Goal: Task Accomplishment & Management: Manage account settings

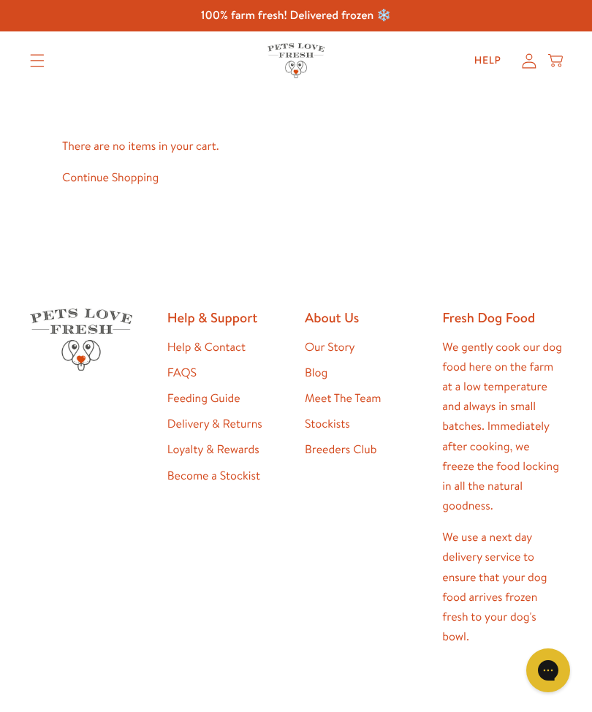
click at [527, 67] on icon at bounding box center [529, 60] width 15 height 15
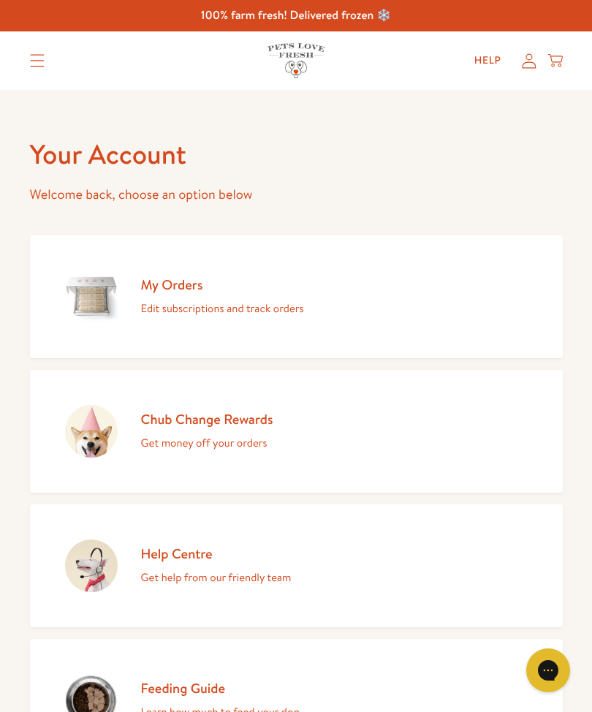
click at [200, 294] on div "My Orders Edit subscriptions and track orders" at bounding box center [222, 297] width 163 height 42
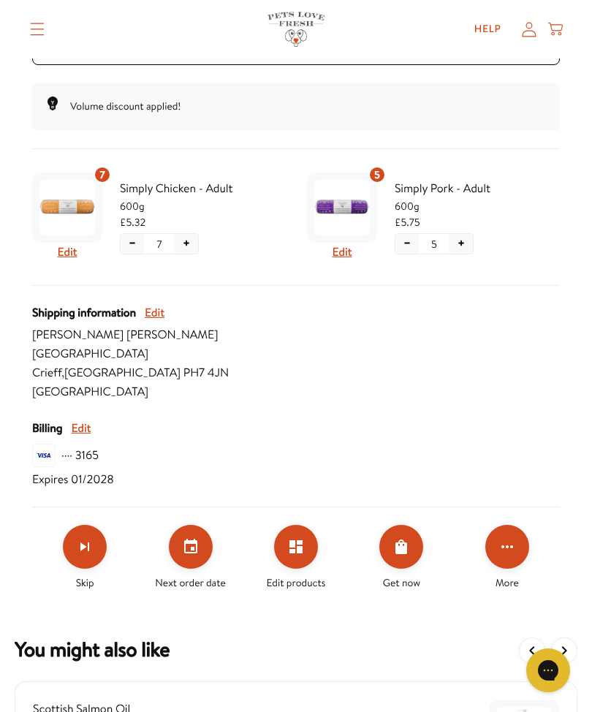
scroll to position [350, 0]
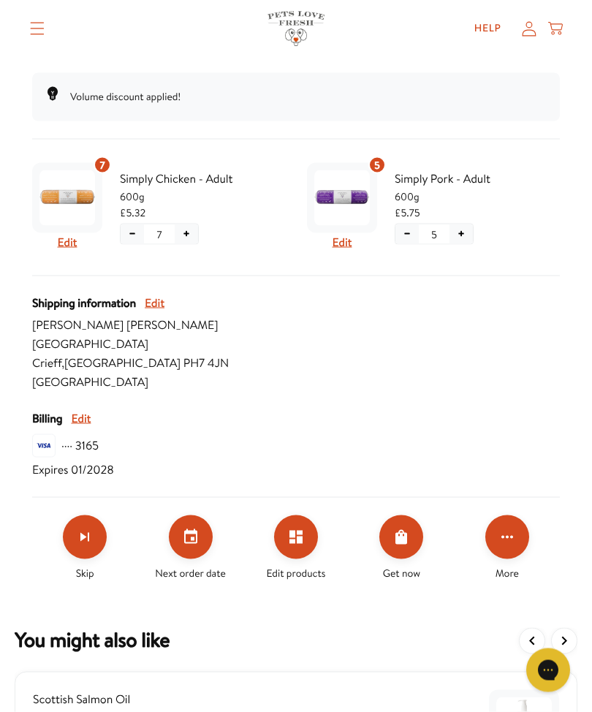
click at [197, 552] on button "Set your next order date" at bounding box center [191, 537] width 44 height 44
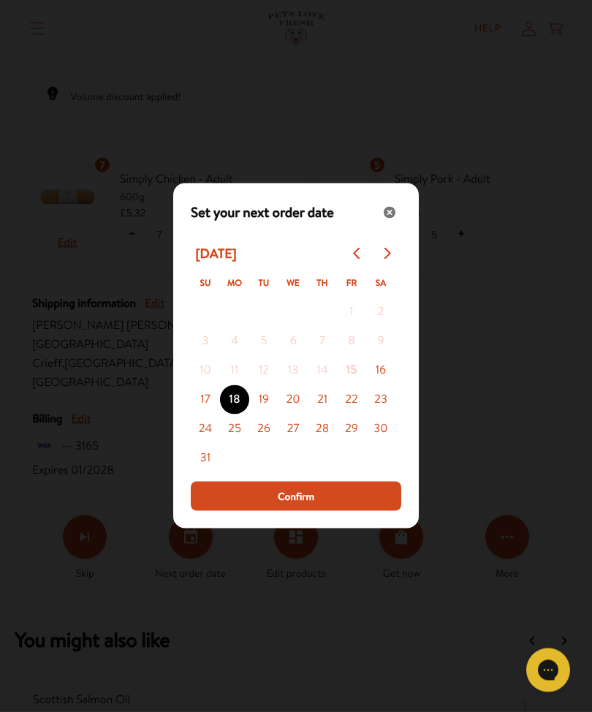
scroll to position [351, 0]
click at [392, 268] on button "Go to next month" at bounding box center [386, 253] width 29 height 29
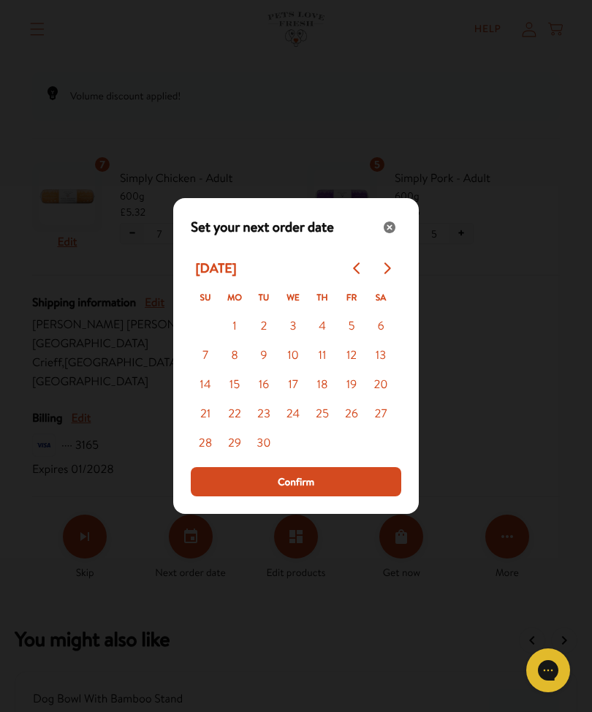
click at [353, 274] on icon "Go to previous month" at bounding box center [358, 268] width 12 height 12
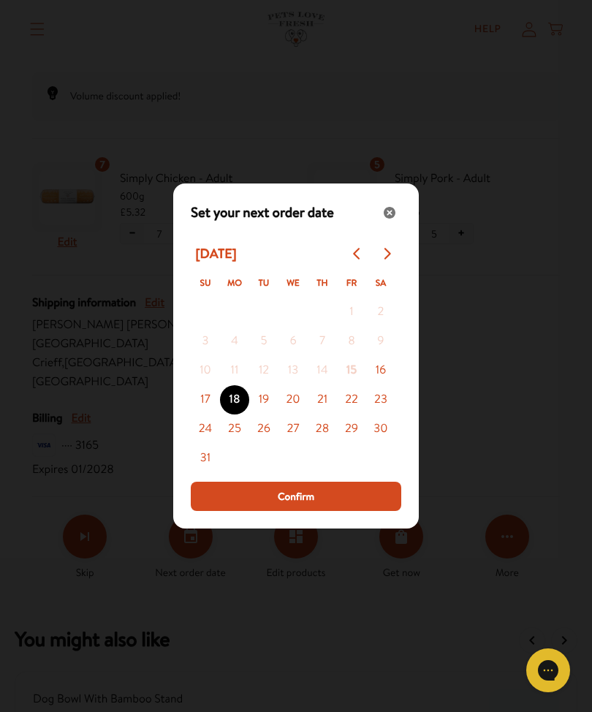
click at [399, 224] on div "Close" at bounding box center [389, 212] width 23 height 23
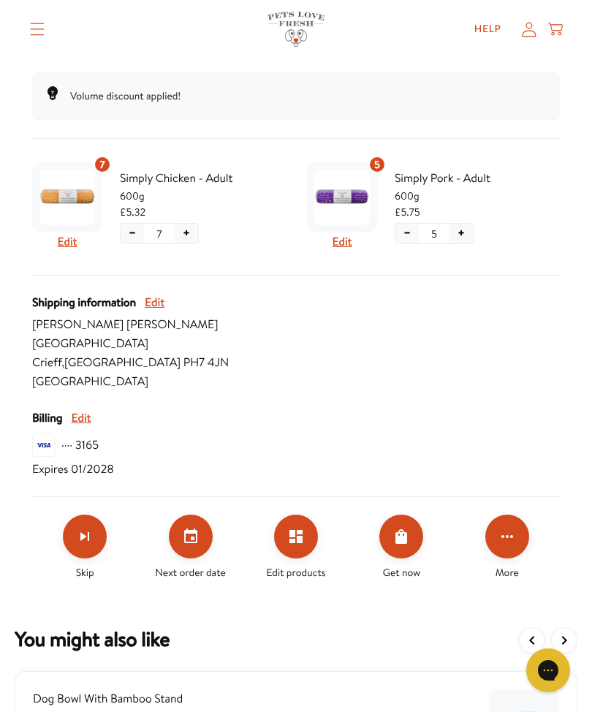
click at [205, 545] on button "Set your next order date" at bounding box center [191, 537] width 44 height 44
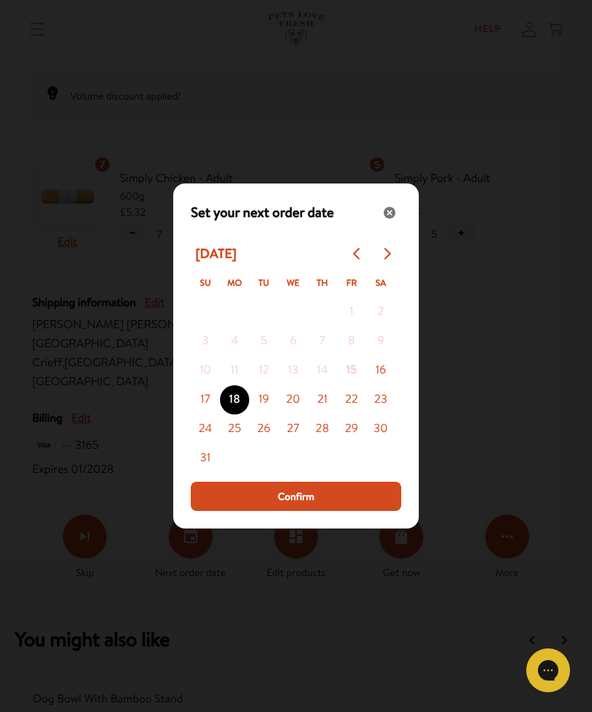
click at [396, 224] on div "Close" at bounding box center [389, 212] width 23 height 23
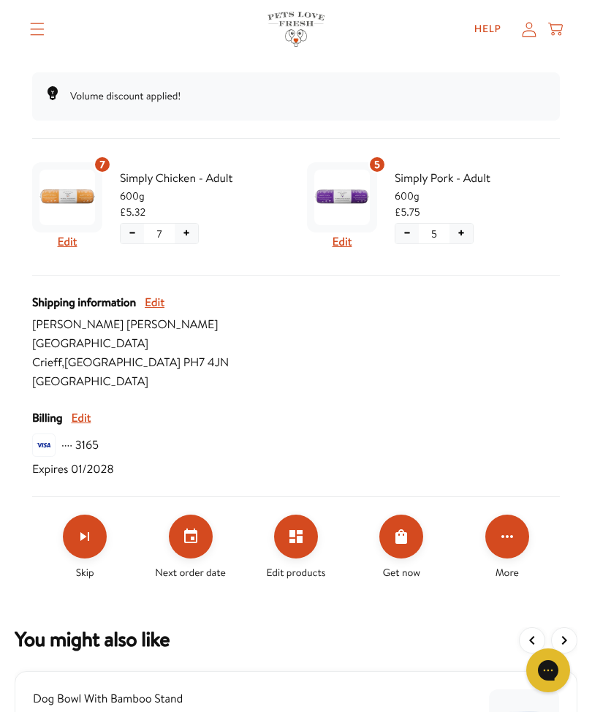
click at [199, 531] on icon "Set your next order date" at bounding box center [191, 537] width 18 height 18
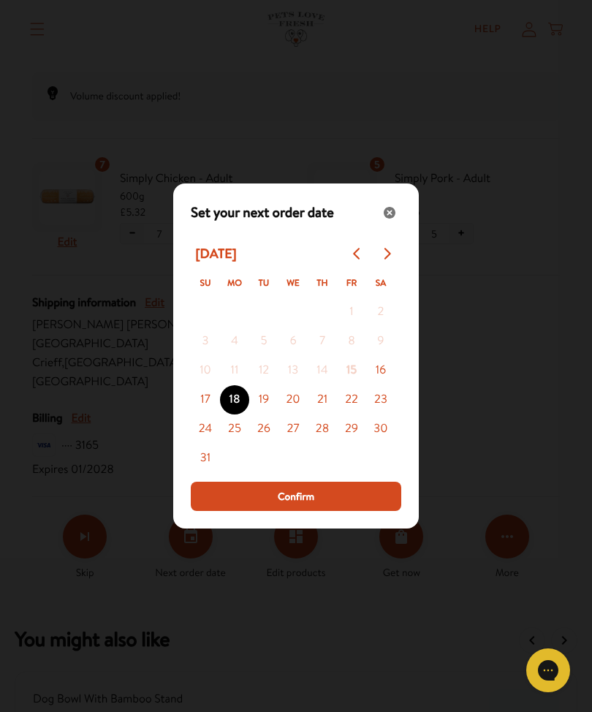
click at [390, 268] on button "Go to next month" at bounding box center [386, 253] width 29 height 29
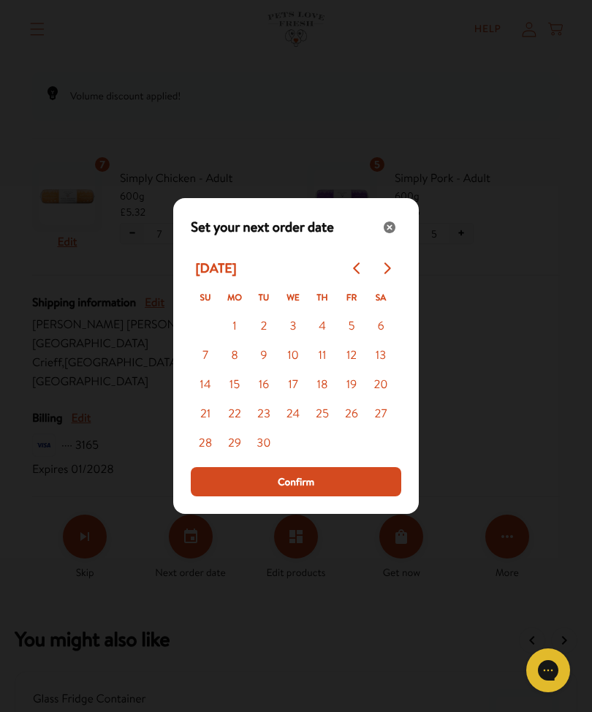
click at [238, 341] on button "1" at bounding box center [234, 326] width 29 height 29
click at [306, 490] on span "Confirm" at bounding box center [296, 482] width 37 height 16
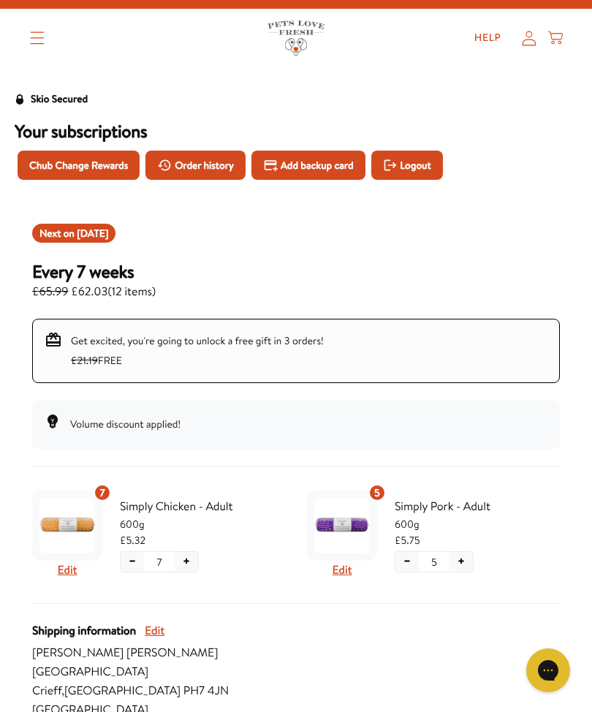
scroll to position [0, 0]
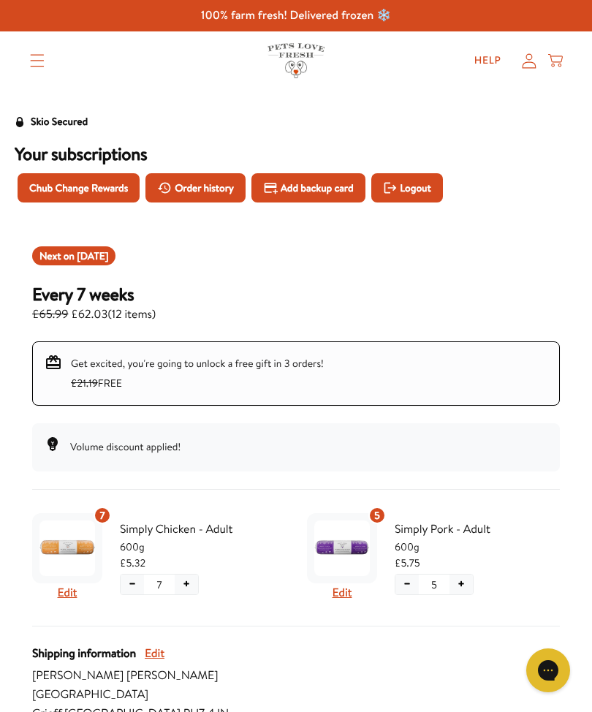
click at [528, 59] on icon at bounding box center [529, 60] width 14 height 15
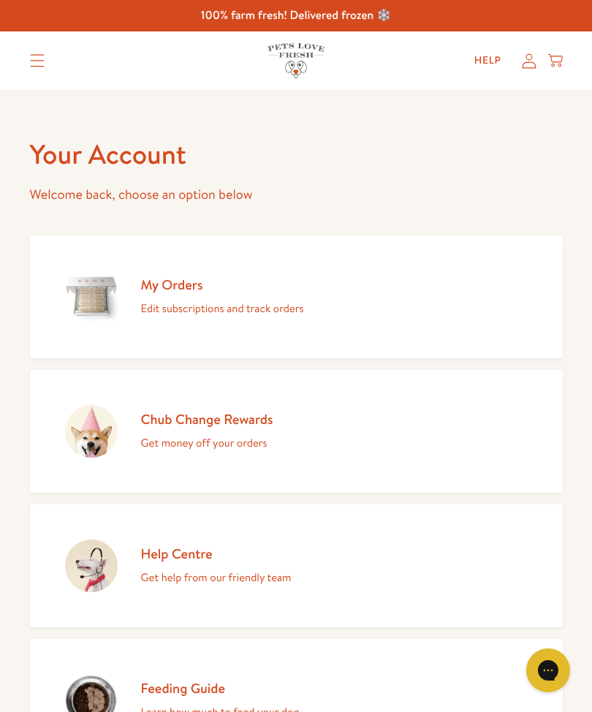
click at [237, 306] on p "Edit subscriptions and track orders" at bounding box center [222, 308] width 163 height 19
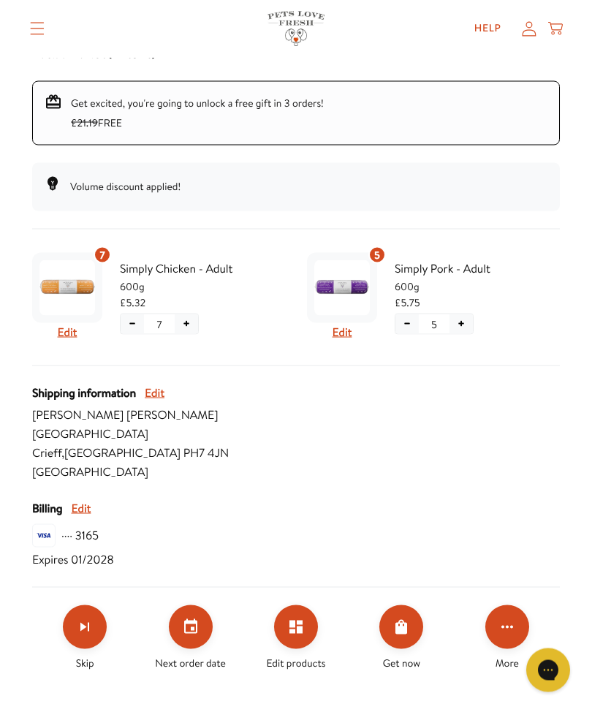
scroll to position [261, 0]
click at [197, 637] on button "Set your next order date" at bounding box center [191, 626] width 44 height 44
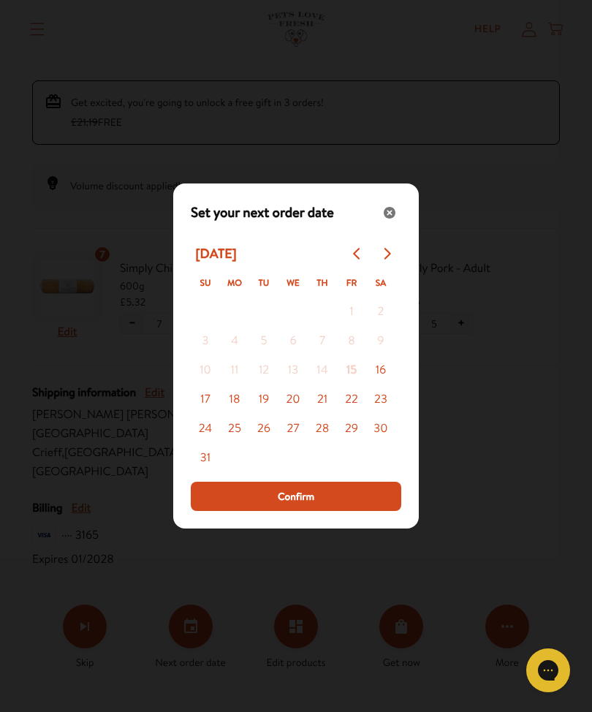
click at [387, 259] on icon "Go to next month" at bounding box center [387, 254] width 12 height 12
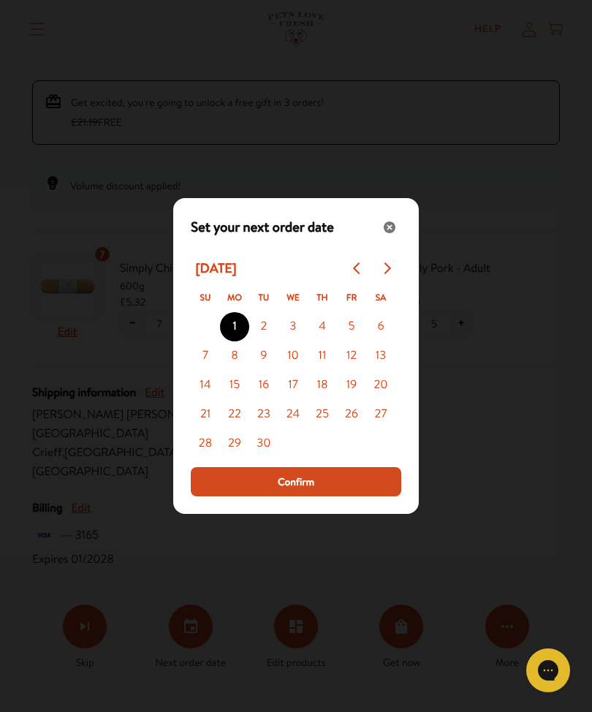
click at [389, 233] on icon "Close" at bounding box center [390, 227] width 12 height 12
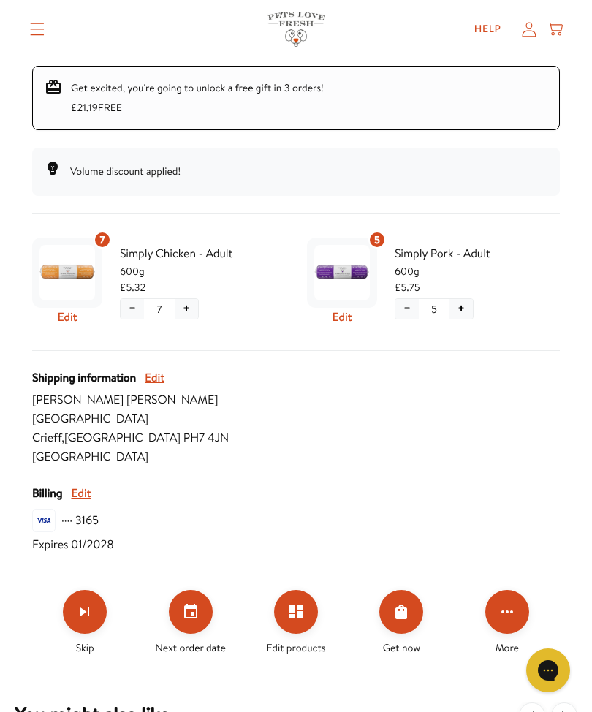
scroll to position [304, 0]
